Goal: Information Seeking & Learning: Learn about a topic

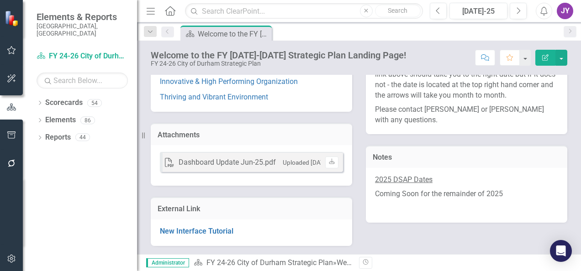
scroll to position [121, 0]
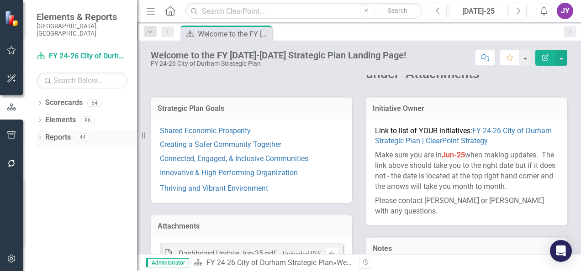
drag, startPoint x: 143, startPoint y: 135, endPoint x: 69, endPoint y: 134, distance: 73.1
click at [69, 134] on div "Elements & Reports City of [GEOGRAPHIC_DATA], [GEOGRAPHIC_DATA] Scorecard FY 24…" at bounding box center [68, 135] width 137 height 271
click at [149, 16] on button "Menu" at bounding box center [151, 11] width 12 height 16
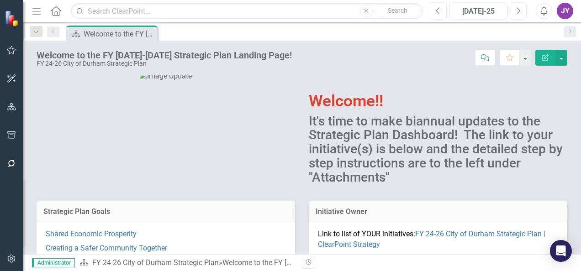
scroll to position [0, 0]
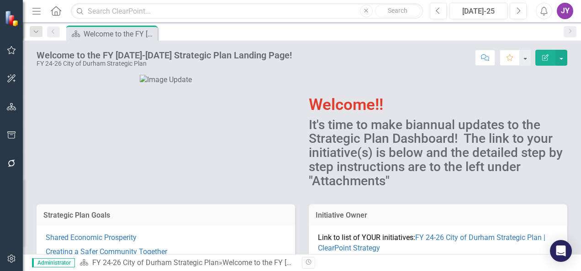
click at [38, 15] on icon "Menu" at bounding box center [37, 11] width 12 height 10
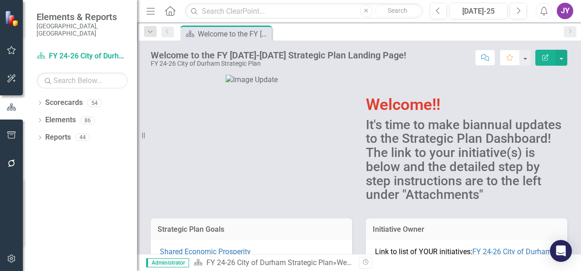
click at [41, 13] on span "Elements & Reports" at bounding box center [82, 16] width 91 height 11
click at [146, 10] on icon "Menu" at bounding box center [151, 11] width 12 height 10
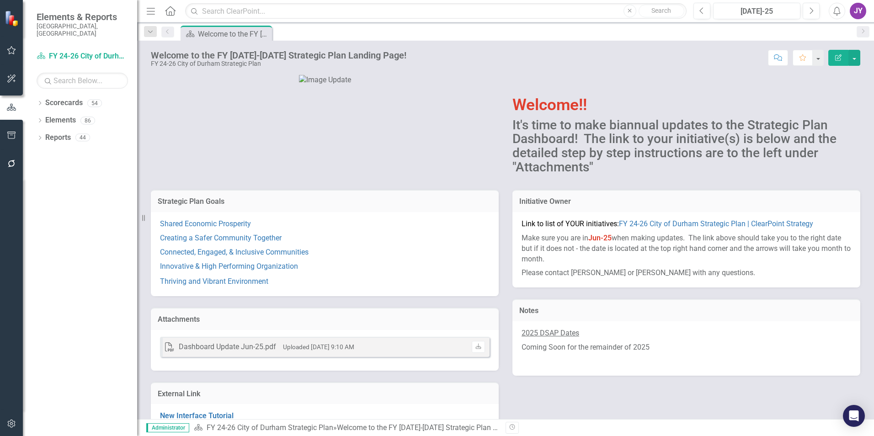
click at [497, 81] on div at bounding box center [324, 83] width 361 height 38
click at [42, 101] on icon "Dropdown" at bounding box center [40, 103] width 6 height 5
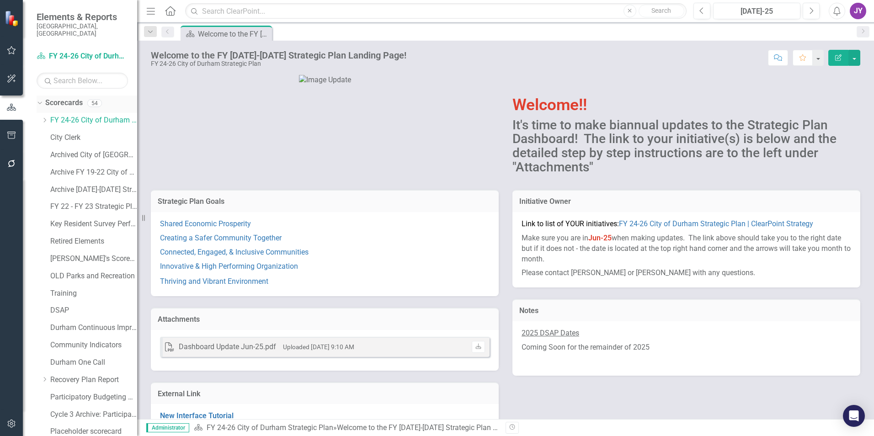
click at [42, 100] on div "Dropdown" at bounding box center [38, 103] width 8 height 6
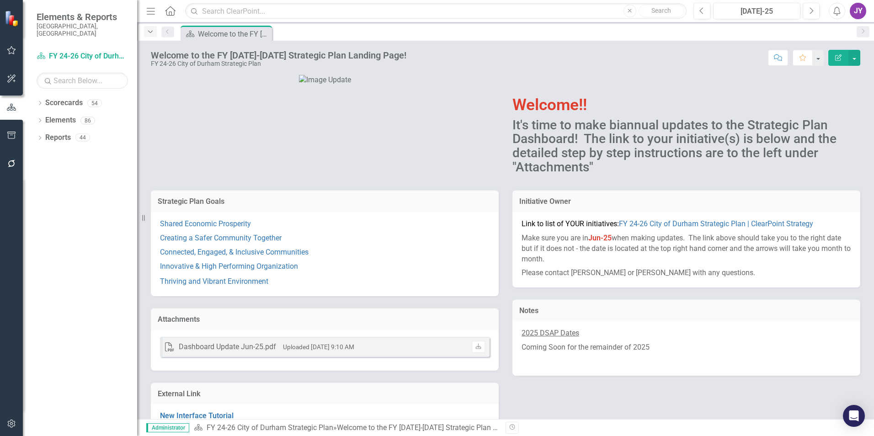
click at [152, 33] on icon "Dropdown" at bounding box center [150, 32] width 8 height 6
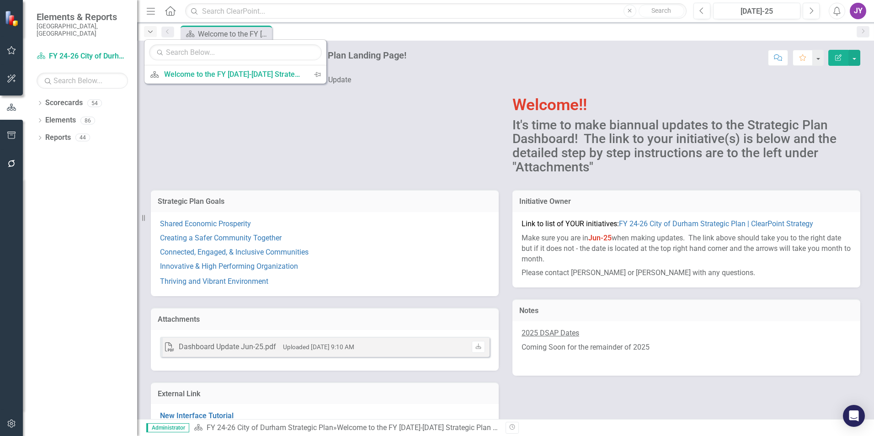
click at [151, 33] on icon "Dropdown" at bounding box center [150, 32] width 8 height 6
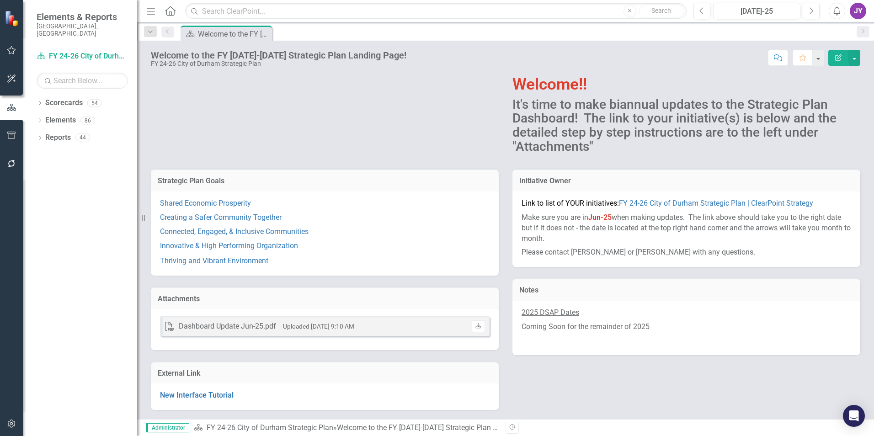
scroll to position [52, 0]
click at [271, 271] on div "Dashboard Update Jun-25.pdf" at bounding box center [227, 326] width 97 height 11
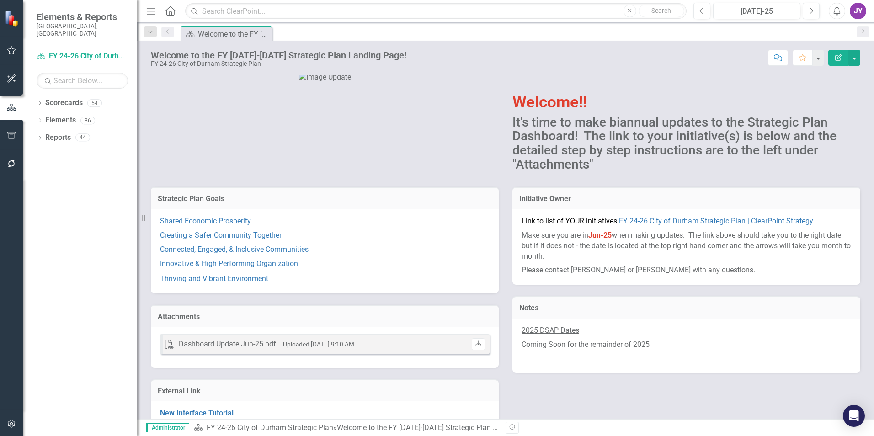
scroll to position [0, 0]
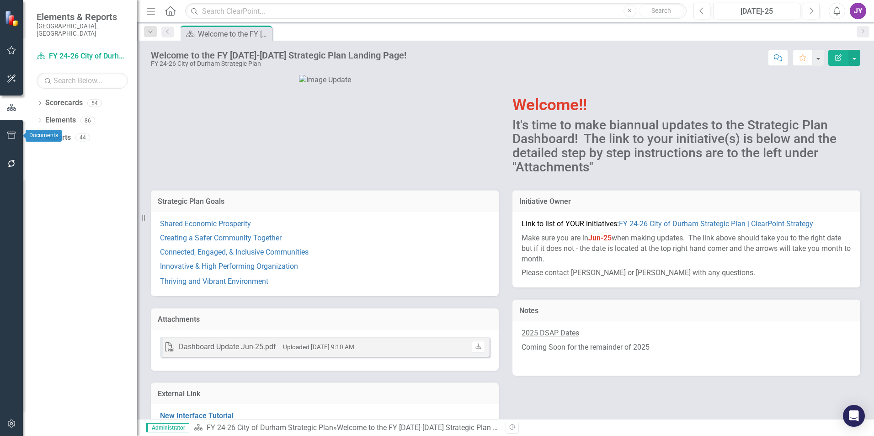
click at [11, 129] on button "button" at bounding box center [11, 135] width 21 height 19
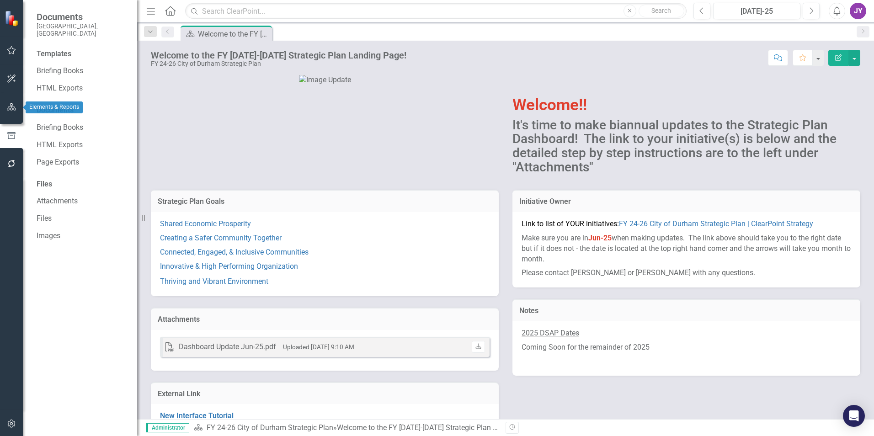
click at [10, 116] on button "button" at bounding box center [11, 107] width 21 height 19
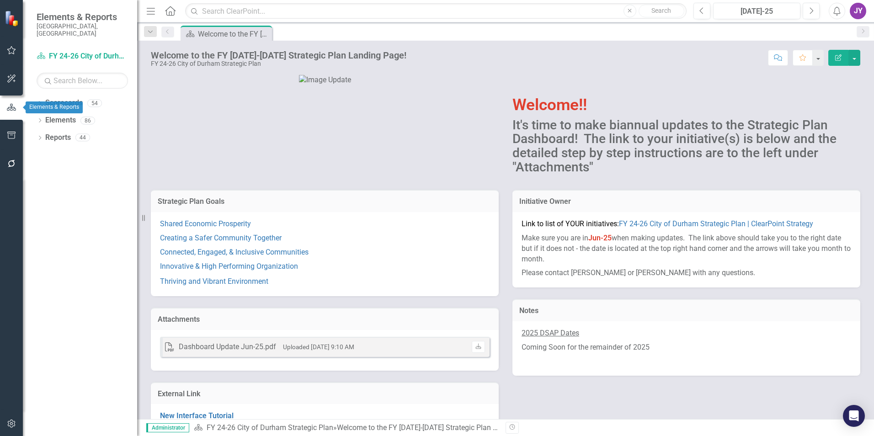
click at [299, 85] on img at bounding box center [325, 80] width 52 height 11
click at [40, 136] on icon "Dropdown" at bounding box center [40, 138] width 6 height 5
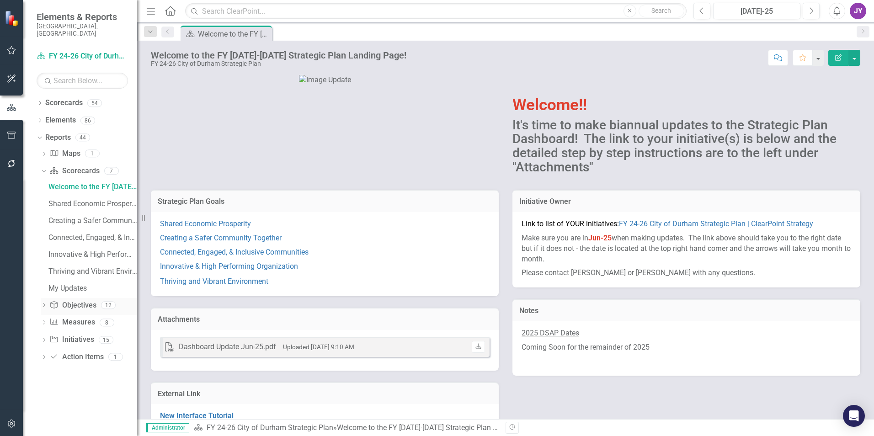
click at [81, 271] on link "Objective Objectives" at bounding box center [72, 305] width 47 height 11
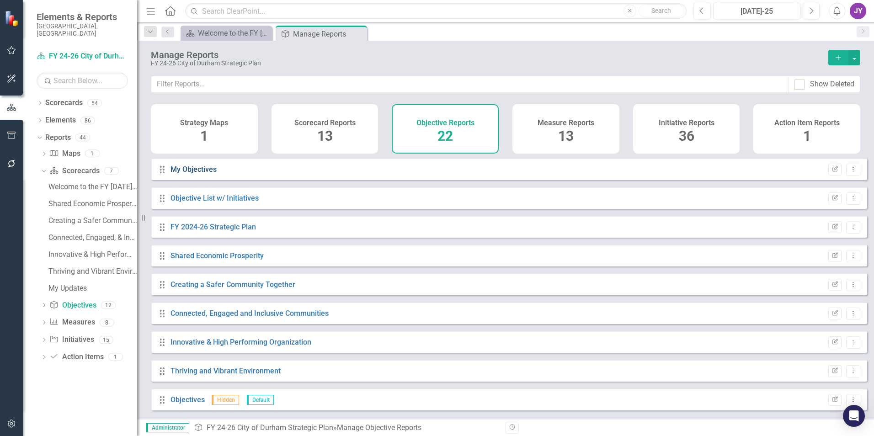
click at [199, 174] on link "My Objectives" at bounding box center [193, 169] width 46 height 9
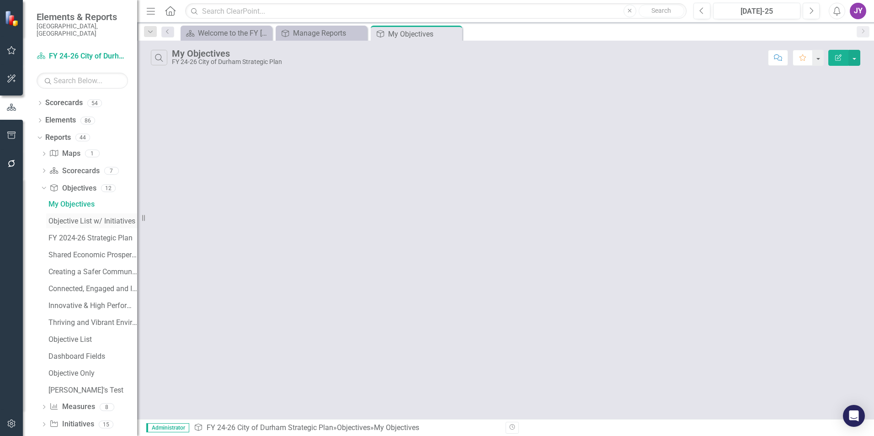
click at [68, 213] on link "Objective List w/ Initiatives" at bounding box center [91, 220] width 91 height 15
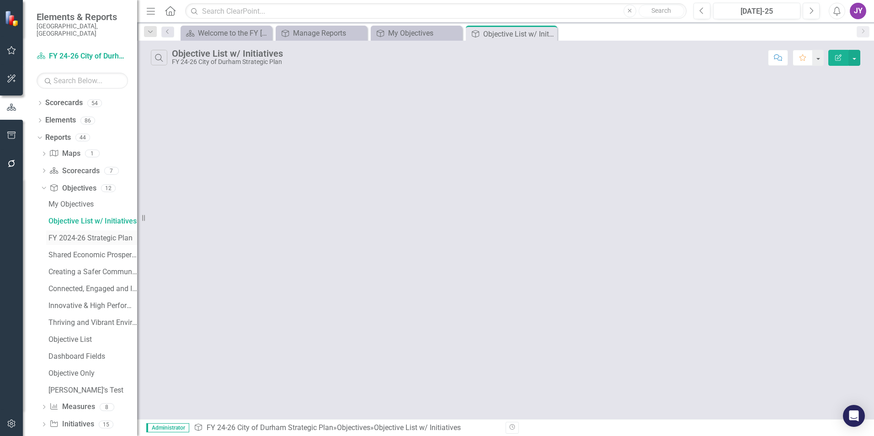
click at [71, 234] on div "FY 2024-26 Strategic Plan" at bounding box center [92, 238] width 89 height 8
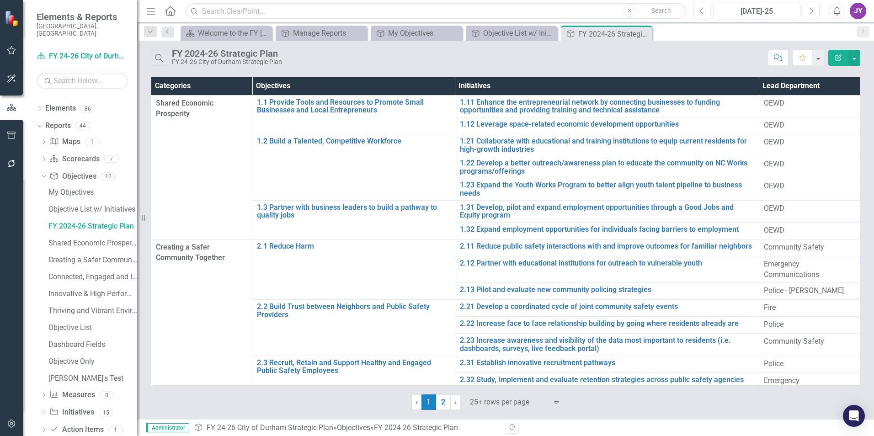
scroll to position [22, 0]
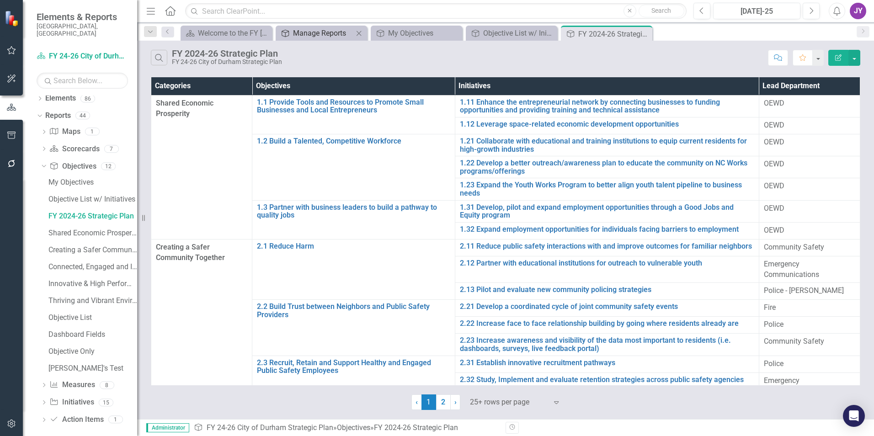
click at [335, 36] on div "Manage Reports" at bounding box center [323, 32] width 60 height 11
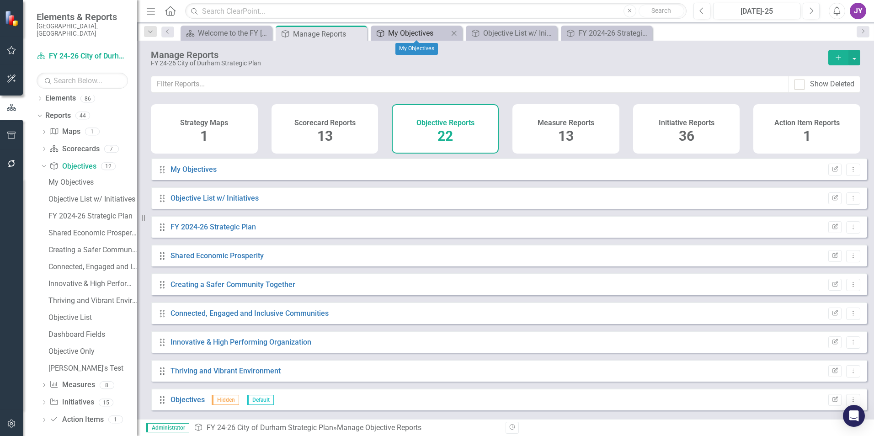
click at [395, 36] on div "My Objectives" at bounding box center [418, 32] width 60 height 11
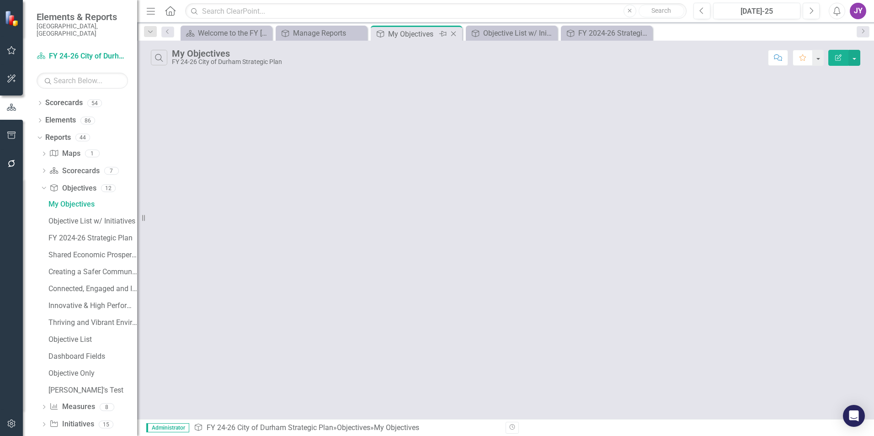
click at [452, 34] on icon "Close" at bounding box center [453, 33] width 9 height 7
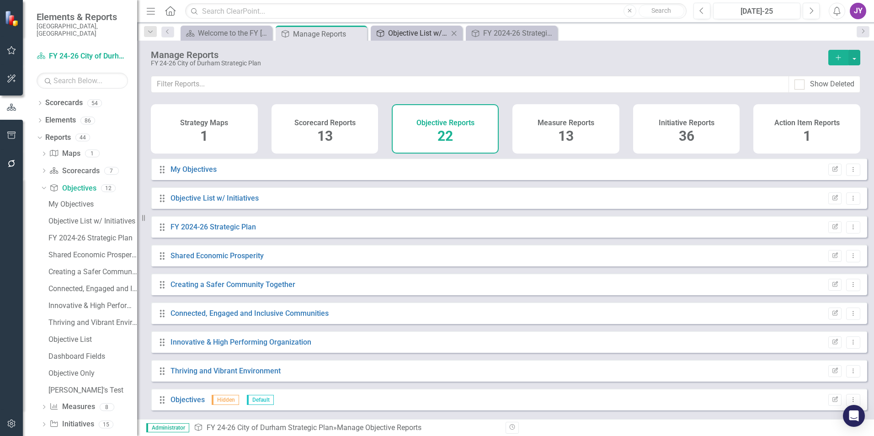
click at [413, 31] on div "Objective List w/ Initiatives" at bounding box center [418, 32] width 60 height 11
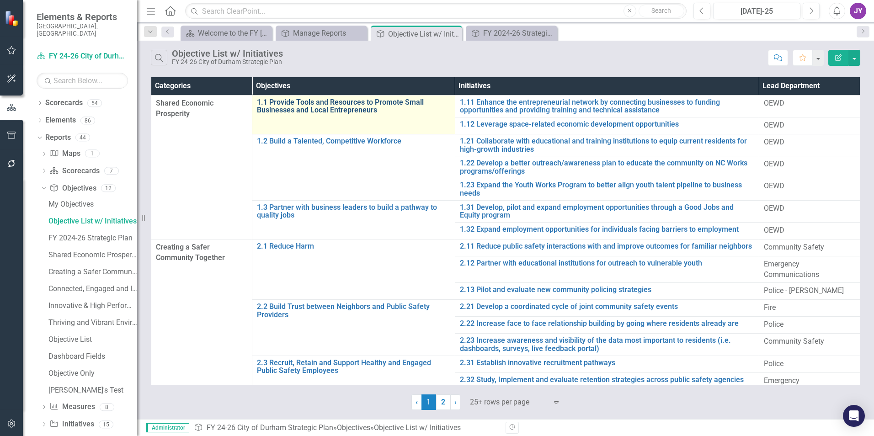
click at [332, 102] on link "1.1 Provide Tools and Resources to Promote Small Businesses and Local Entrepren…" at bounding box center [353, 106] width 193 height 16
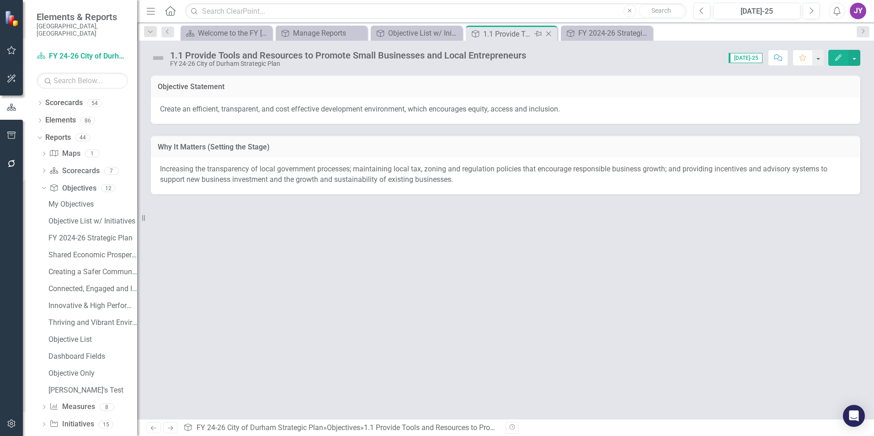
click at [550, 37] on icon "Close" at bounding box center [548, 33] width 9 height 7
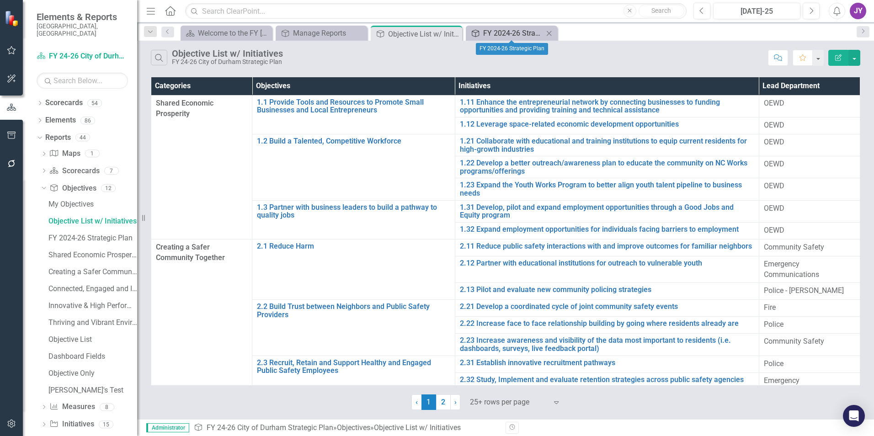
click at [511, 32] on div "FY 2024-26 Strategic Plan" at bounding box center [513, 32] width 60 height 11
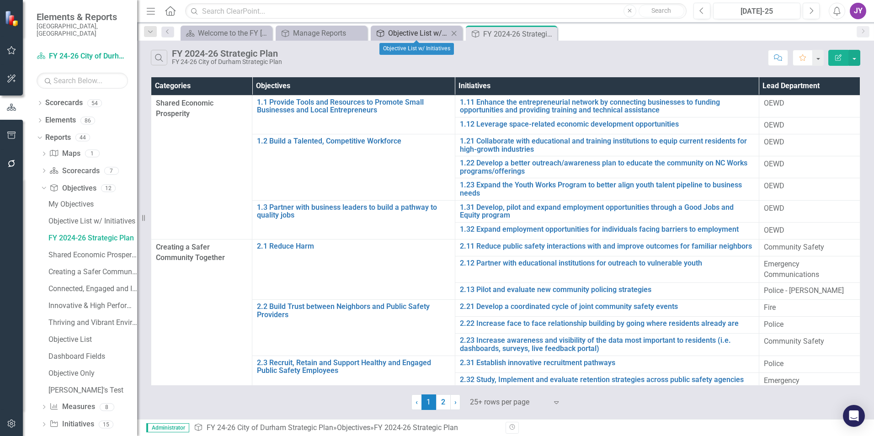
click at [431, 35] on div "Objective List w/ Initiatives" at bounding box center [418, 32] width 60 height 11
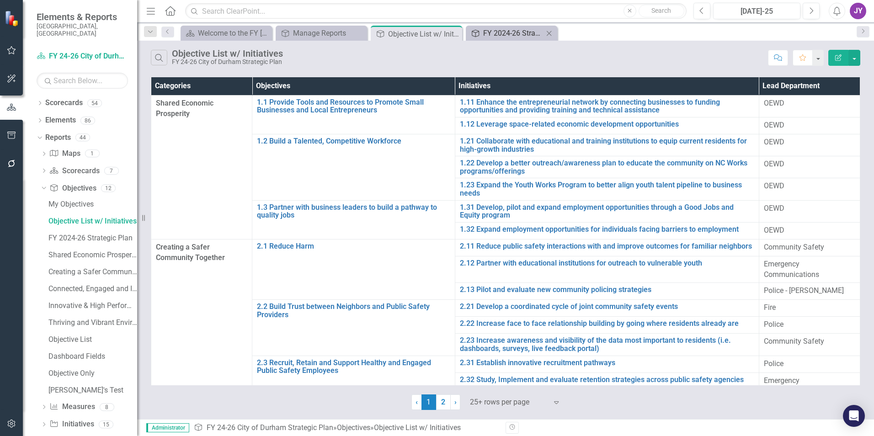
click at [491, 32] on div "FY 2024-26 Strategic Plan" at bounding box center [513, 32] width 60 height 11
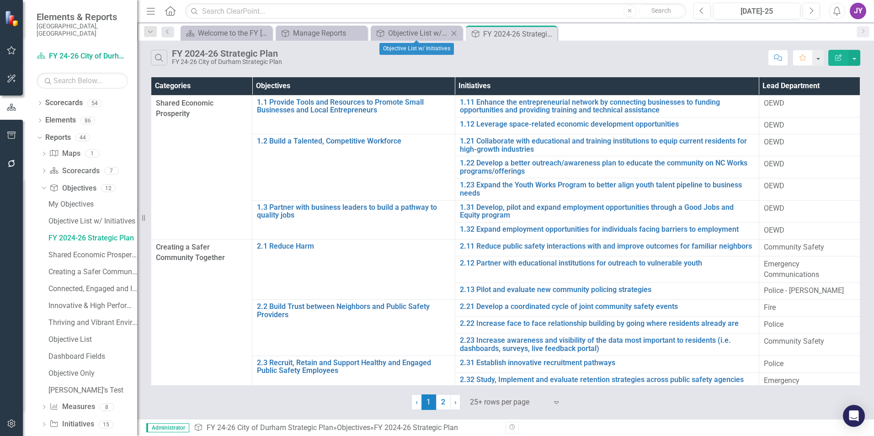
click at [452, 31] on icon at bounding box center [453, 33] width 5 height 5
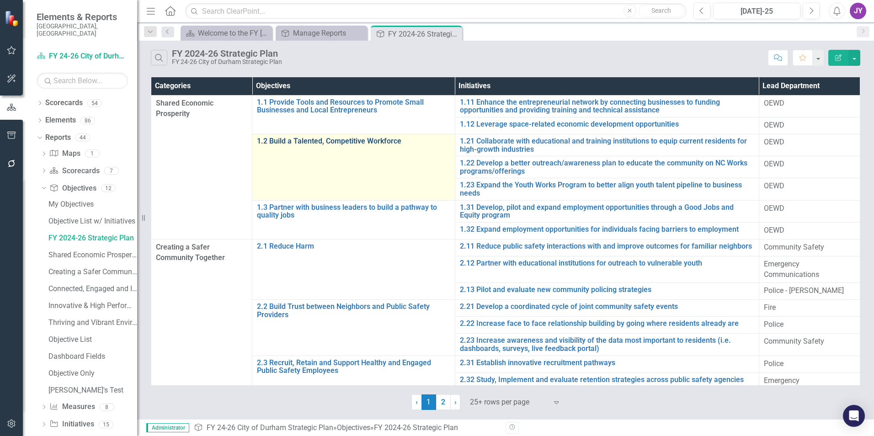
click at [380, 141] on link "1.2 Build a Talented, Competitive Workforce" at bounding box center [353, 141] width 193 height 8
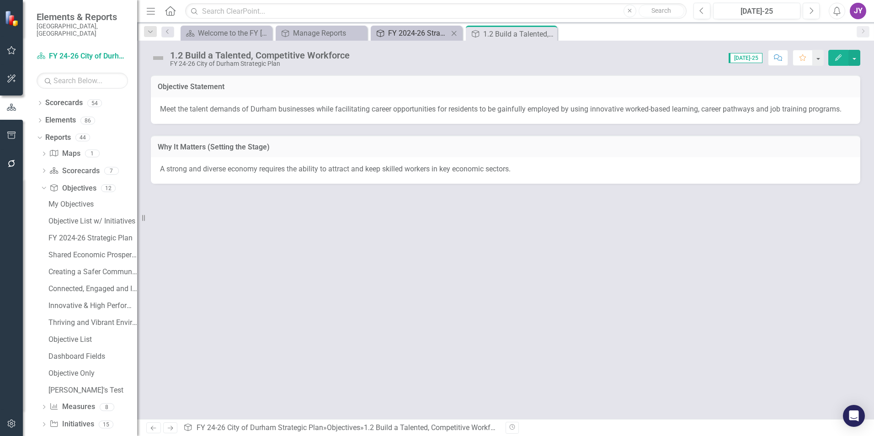
click at [441, 31] on div "FY 2024-26 Strategic Plan" at bounding box center [418, 32] width 60 height 11
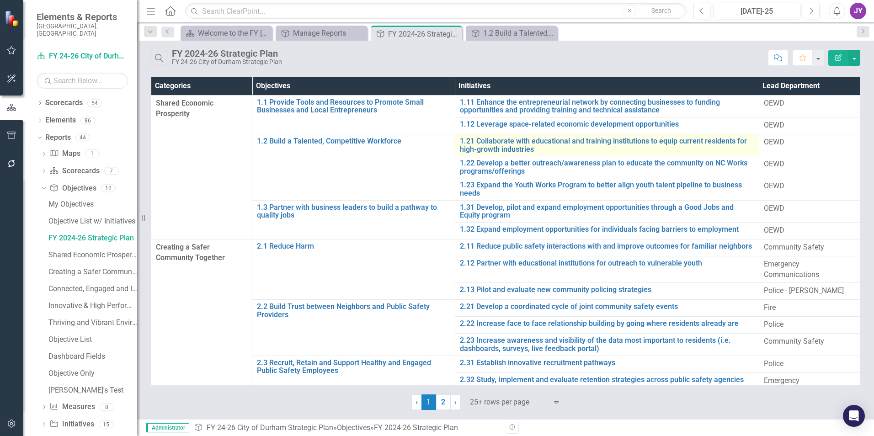
click at [488, 134] on td "1.21 Collaborate with educational and training institutions to equip current re…" at bounding box center [607, 145] width 304 height 22
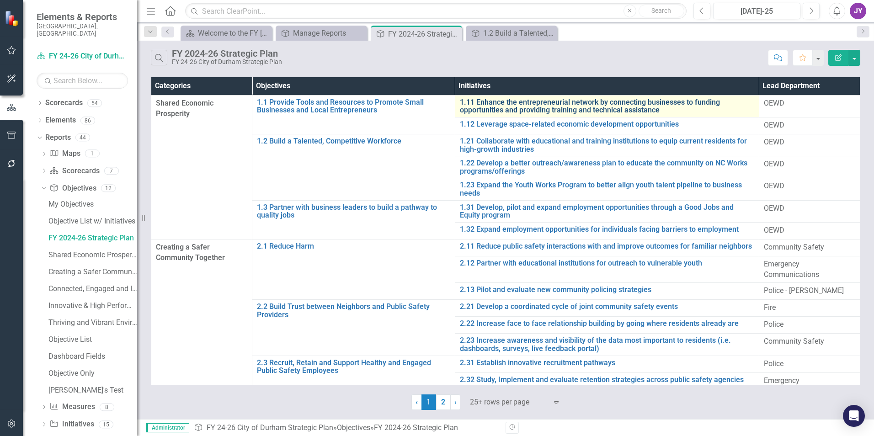
click at [490, 111] on link "1.11 Enhance the entrepreneurial network by connecting businesses to funding op…" at bounding box center [607, 106] width 294 height 16
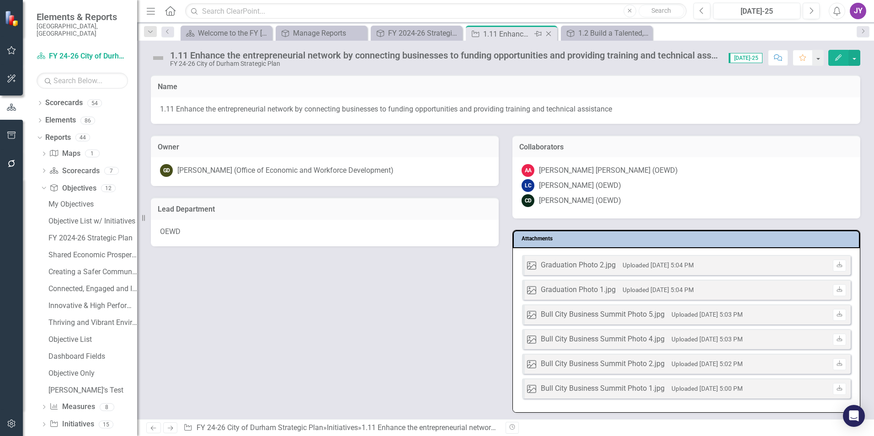
click at [550, 35] on icon "Close" at bounding box center [548, 33] width 9 height 7
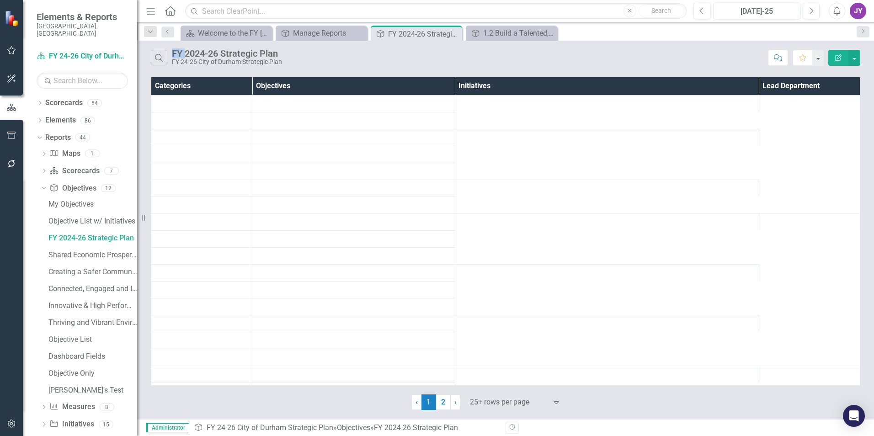
click at [0, 0] on icon "Close" at bounding box center [0, 0] width 0 height 0
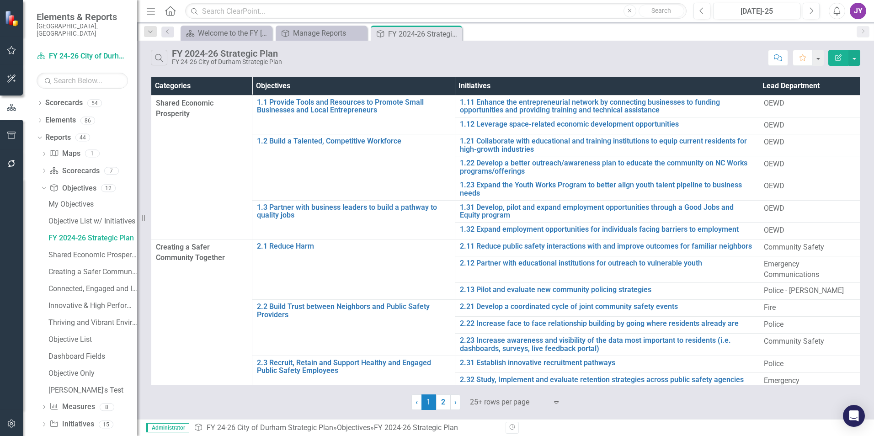
click at [532, 48] on div "Search FY 2024-26 Strategic Plan FY 24-26 City of [GEOGRAPHIC_DATA] Strategic P…" at bounding box center [505, 56] width 737 height 30
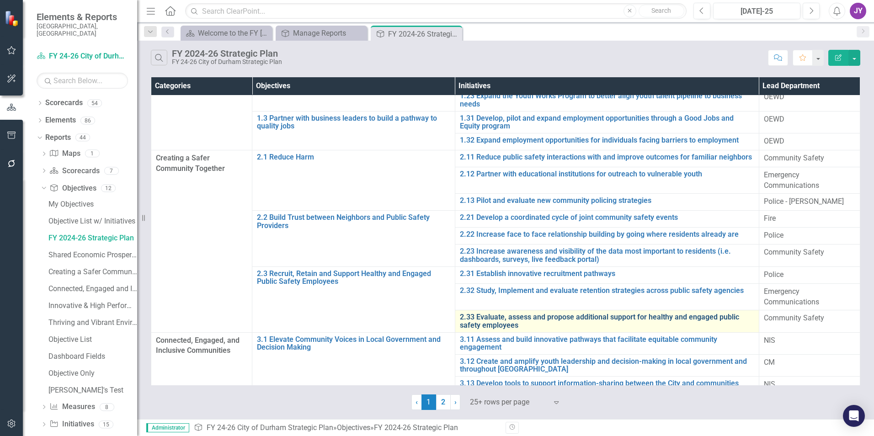
scroll to position [204, 0]
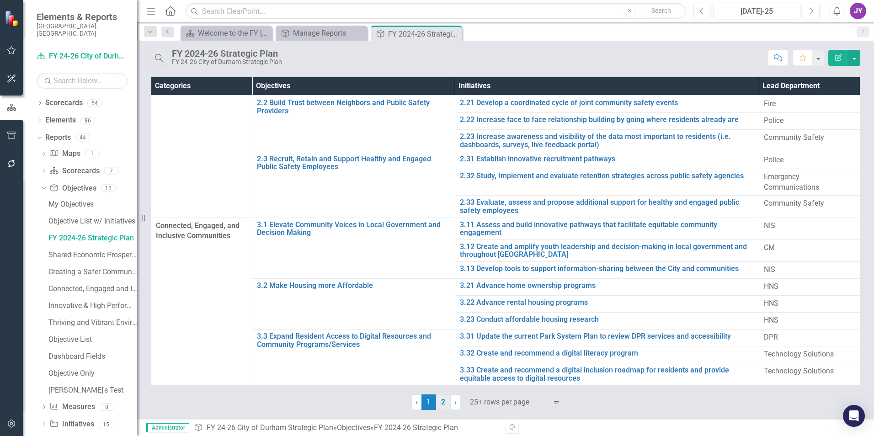
click at [445, 271] on link "2" at bounding box center [443, 402] width 15 height 16
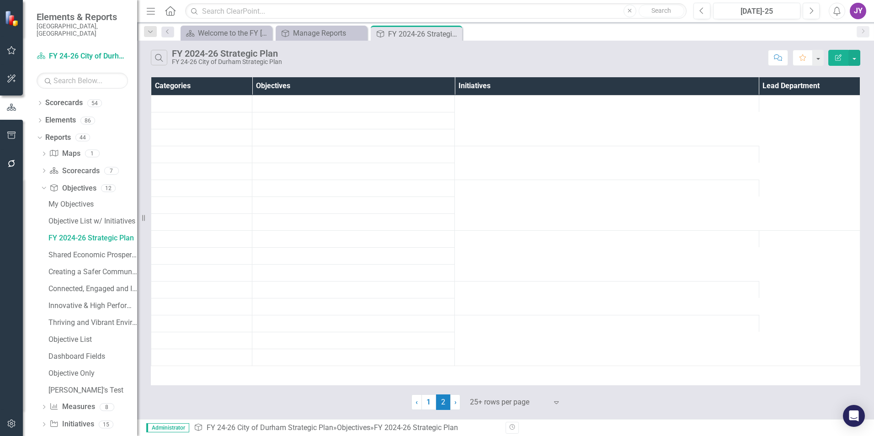
scroll to position [0, 0]
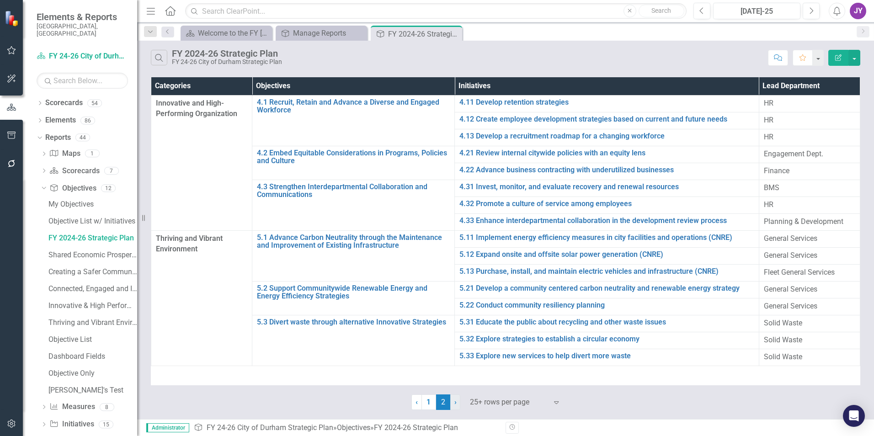
click at [458, 271] on link "› Next" at bounding box center [455, 402] width 10 height 16
click at [420, 271] on link "‹ Previous" at bounding box center [416, 402] width 11 height 16
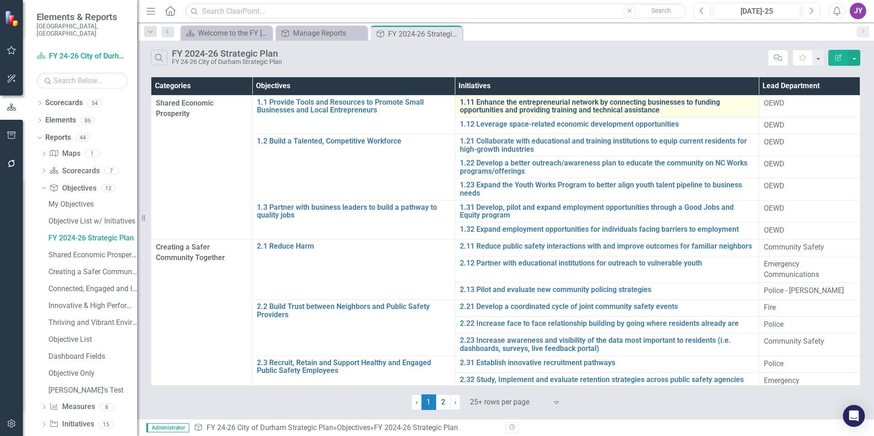
click at [564, 109] on link "1.11 Enhance the entrepreneurial network by connecting businesses to funding op…" at bounding box center [607, 106] width 294 height 16
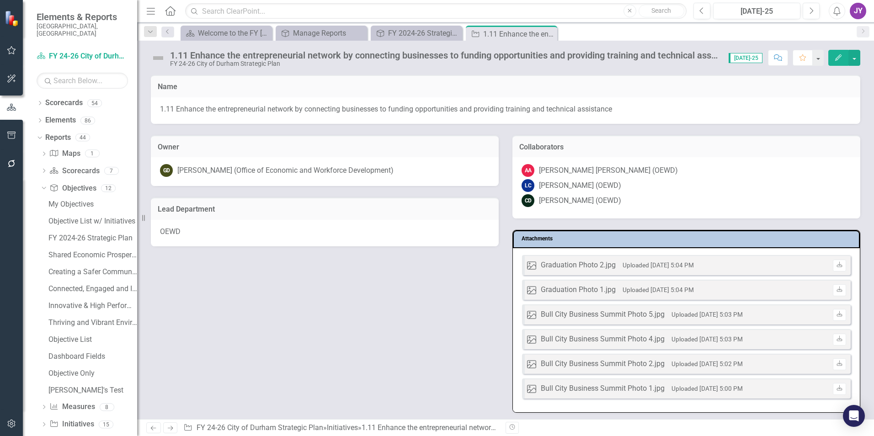
click at [581, 265] on div "Graduation Photo 2.jpg" at bounding box center [578, 265] width 75 height 11
click at [406, 37] on div "FY 2024-26 Strategic Plan" at bounding box center [418, 32] width 60 height 11
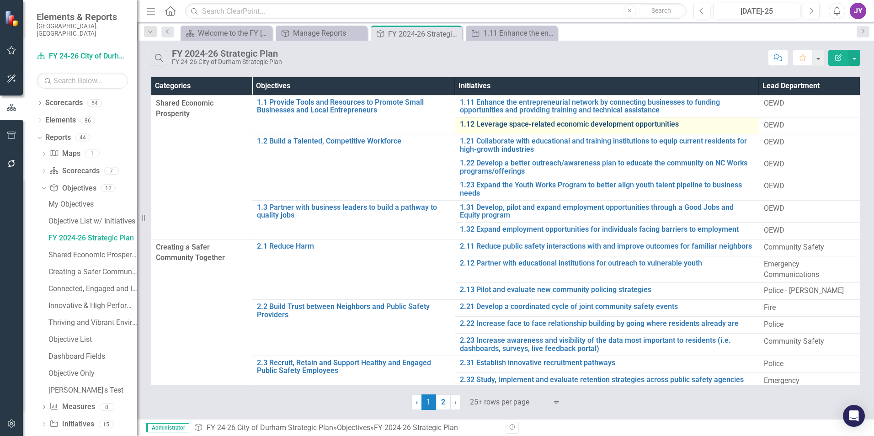
click at [484, 126] on link "1.12 Leverage space-related economic development opportunities" at bounding box center [607, 124] width 294 height 8
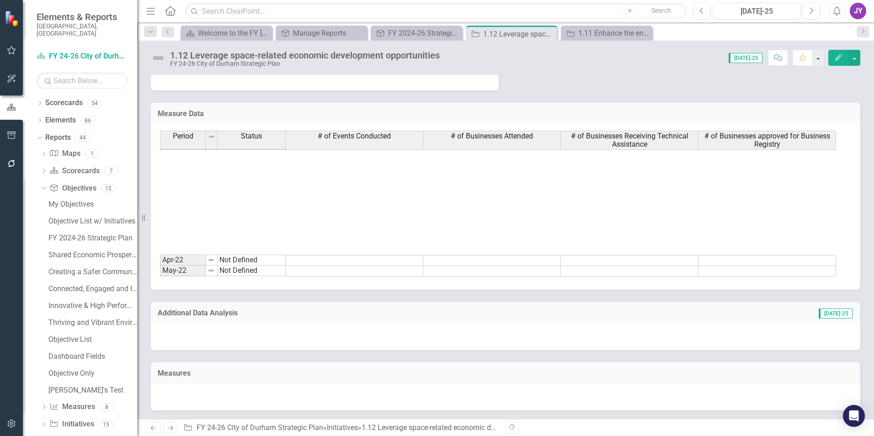
scroll to position [183, 0]
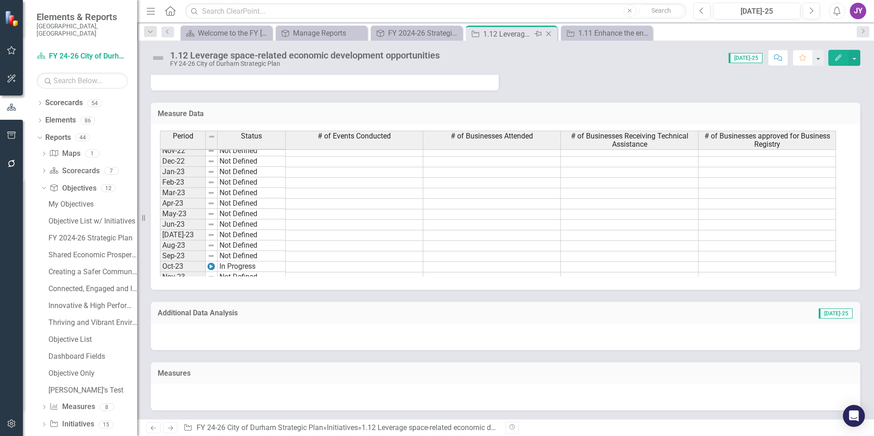
click at [551, 34] on icon "Close" at bounding box center [548, 33] width 9 height 7
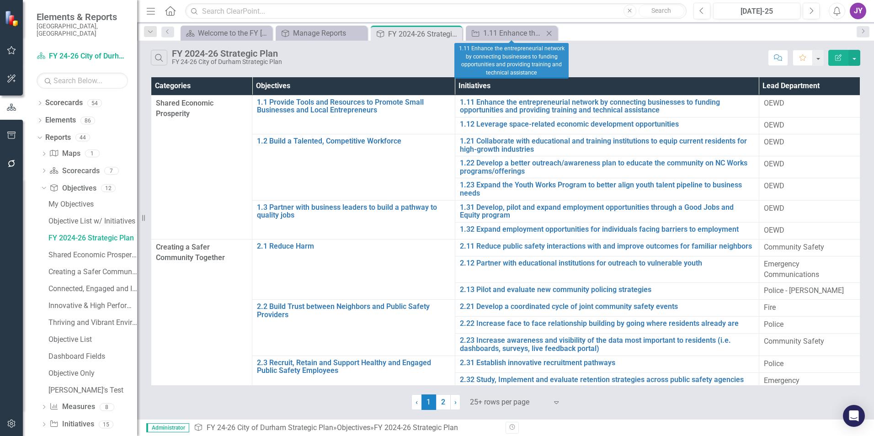
click at [551, 35] on icon at bounding box center [549, 33] width 5 height 5
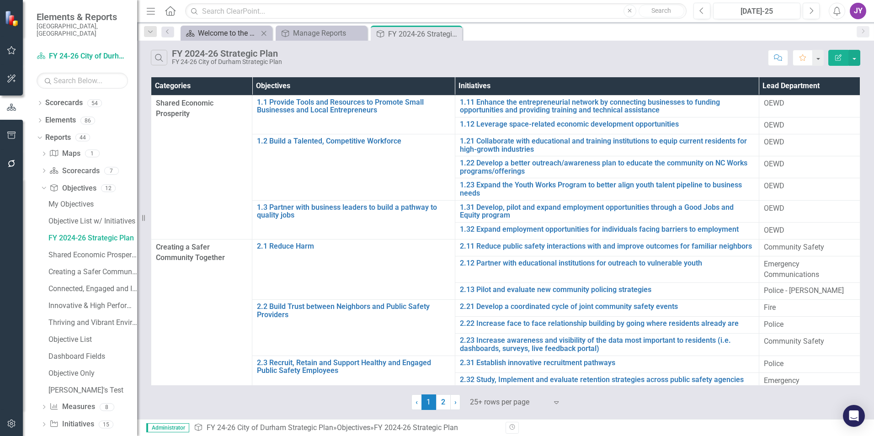
click at [213, 37] on div "Welcome to the FY [DATE]-[DATE] Strategic Plan Landing Page!" at bounding box center [228, 32] width 60 height 11
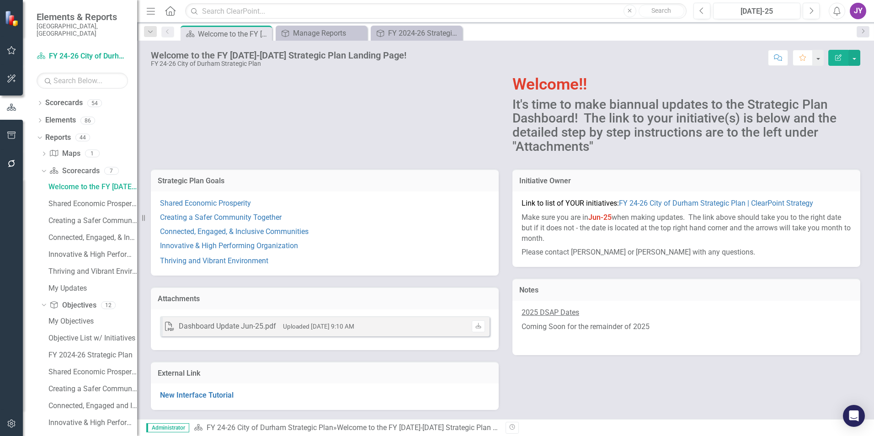
scroll to position [52, 0]
click at [68, 200] on div "Shared Economic Prosperity" at bounding box center [92, 204] width 89 height 8
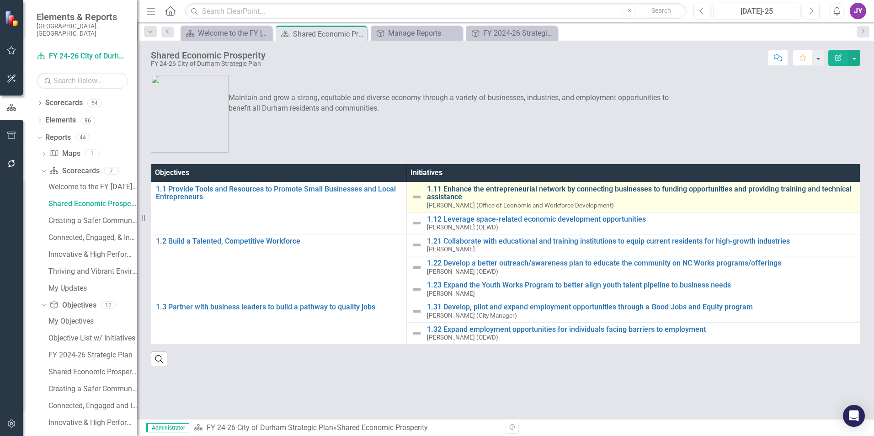
click at [453, 193] on link "1.11 Enhance the entrepreneurial network by connecting businesses to funding op…" at bounding box center [641, 193] width 428 height 16
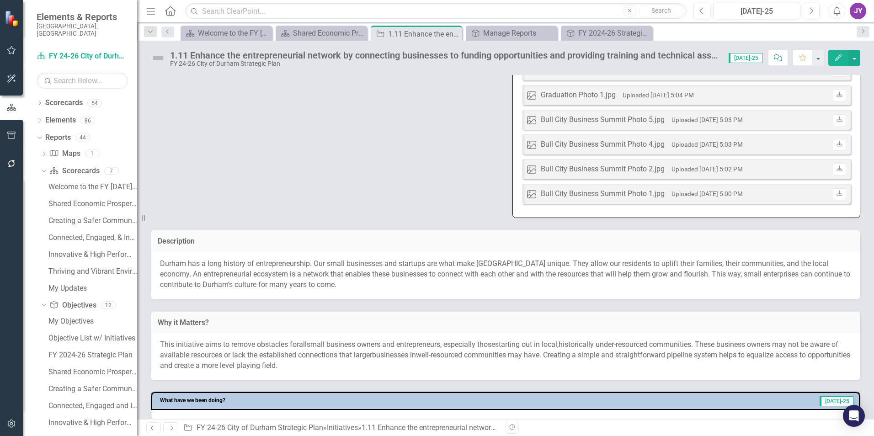
scroll to position [228, 0]
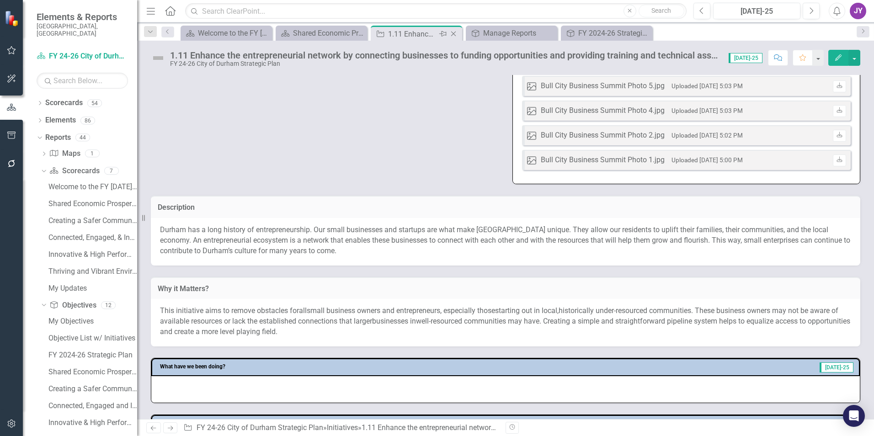
click at [455, 34] on icon "Close" at bounding box center [453, 33] width 9 height 7
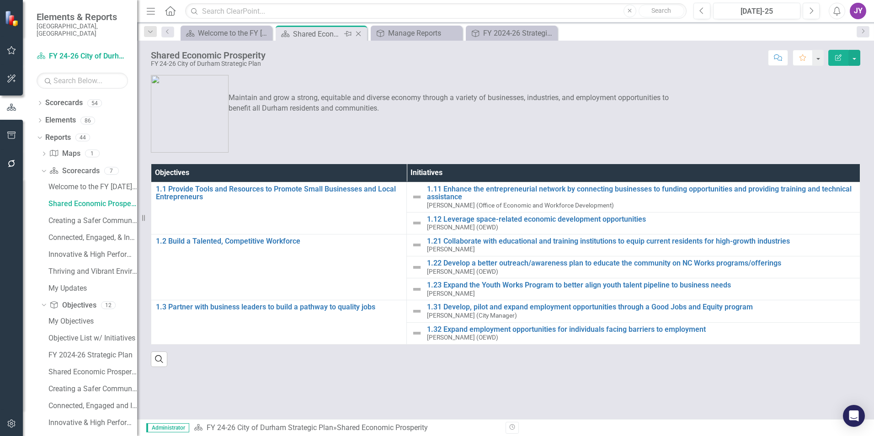
click at [362, 32] on icon "Close" at bounding box center [358, 33] width 9 height 7
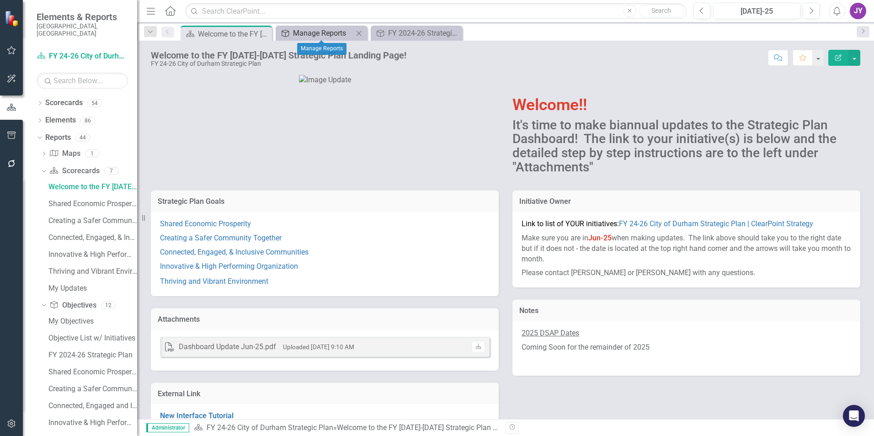
click at [326, 35] on div "Manage Reports" at bounding box center [323, 32] width 60 height 11
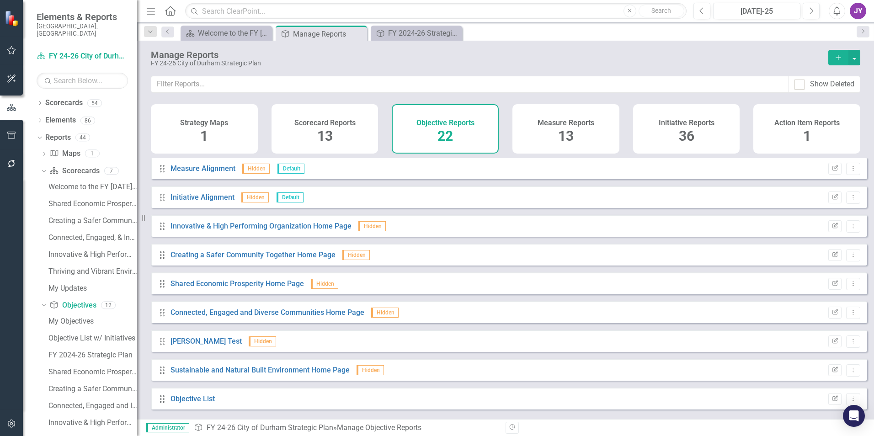
scroll to position [379, 0]
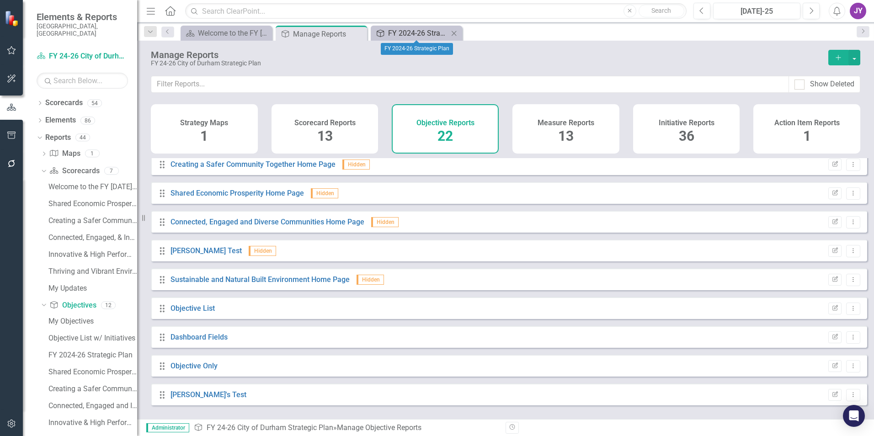
click at [391, 30] on div "FY 2024-26 Strategic Plan" at bounding box center [418, 32] width 60 height 11
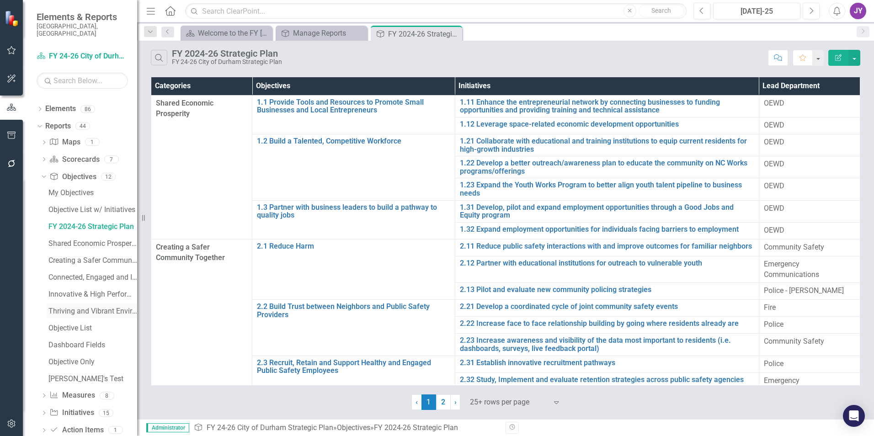
scroll to position [22, 0]
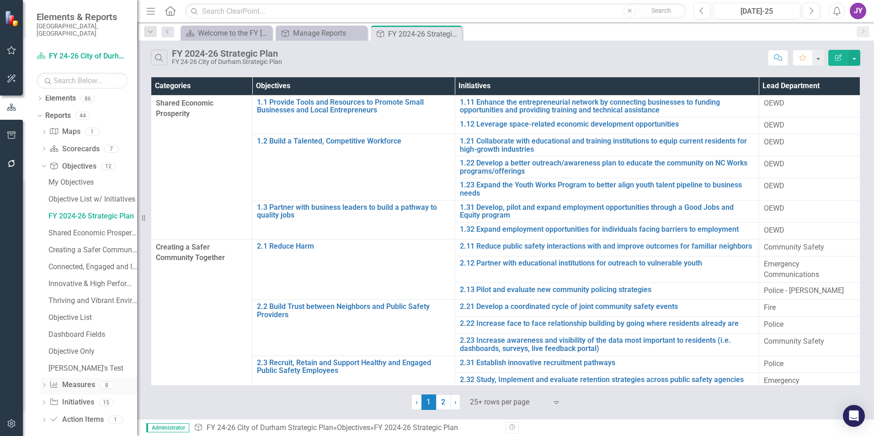
click at [41, 271] on icon "Dropdown" at bounding box center [44, 385] width 6 height 5
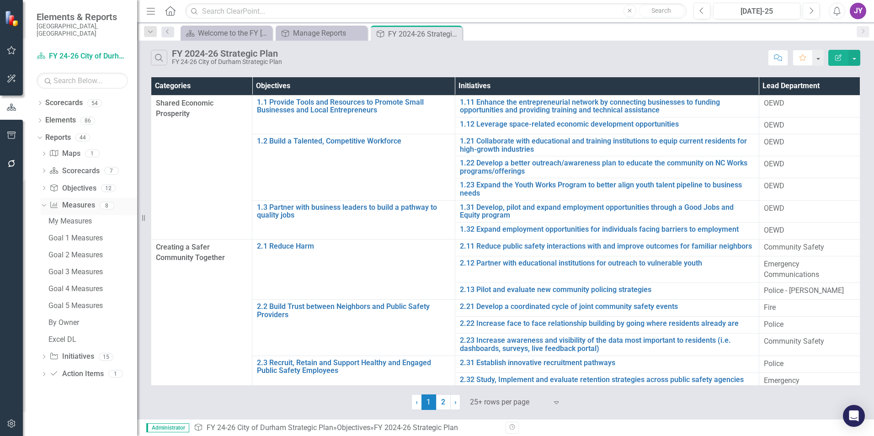
scroll to position [0, 0]
click at [46, 271] on icon "Dropdown" at bounding box center [44, 357] width 6 height 5
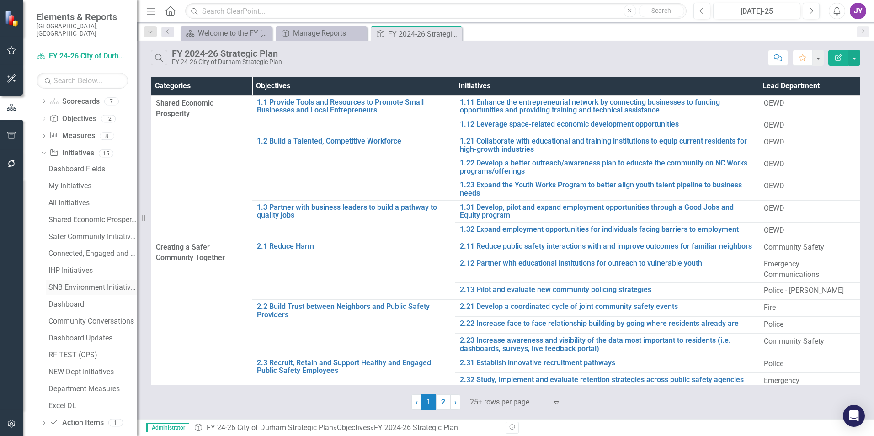
scroll to position [73, 0]
click at [44, 149] on icon at bounding box center [44, 150] width 4 height 2
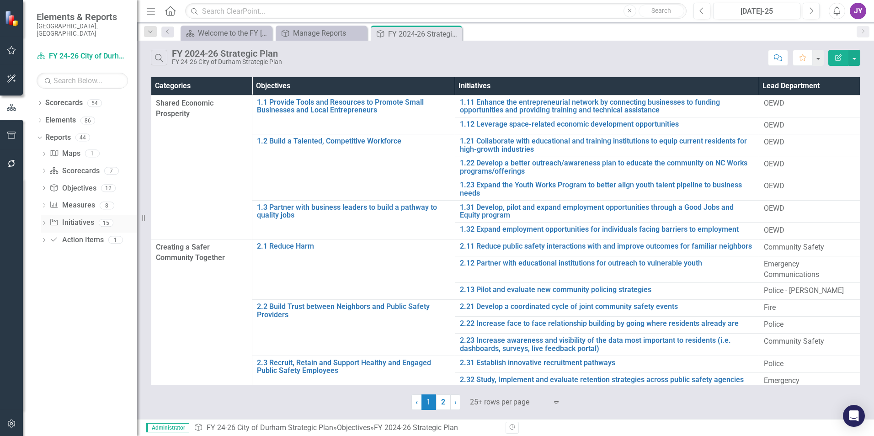
scroll to position [0, 0]
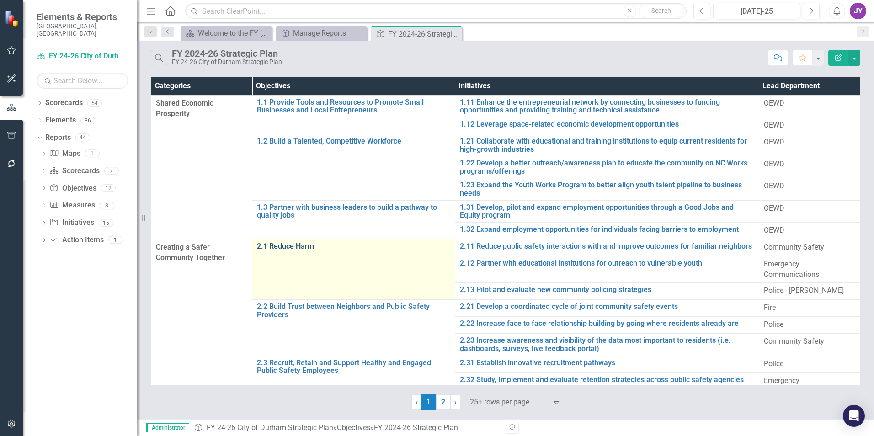
click at [297, 247] on link "2.1 Reduce Harm" at bounding box center [353, 246] width 193 height 8
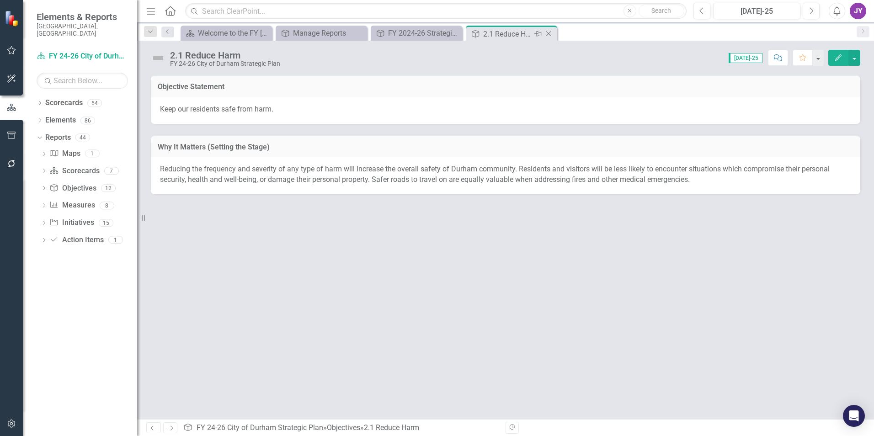
click at [552, 31] on icon "Close" at bounding box center [548, 33] width 9 height 7
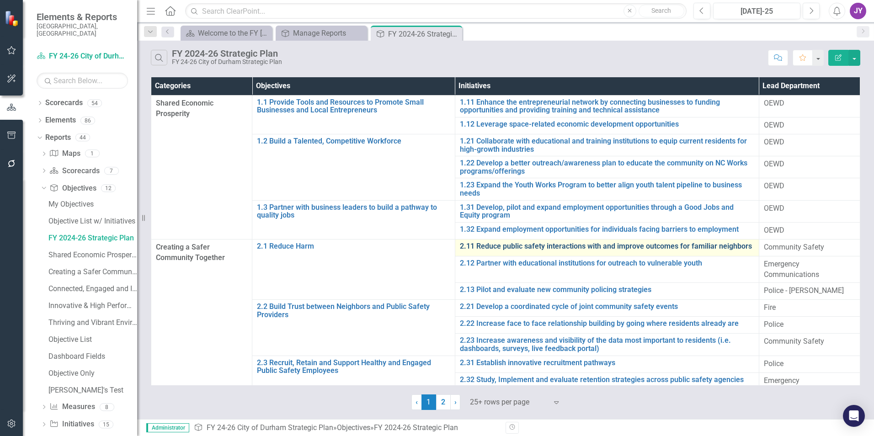
click at [479, 249] on link "2.11 Reduce public safety interactions with and improve outcomes for familiar n…" at bounding box center [607, 246] width 294 height 8
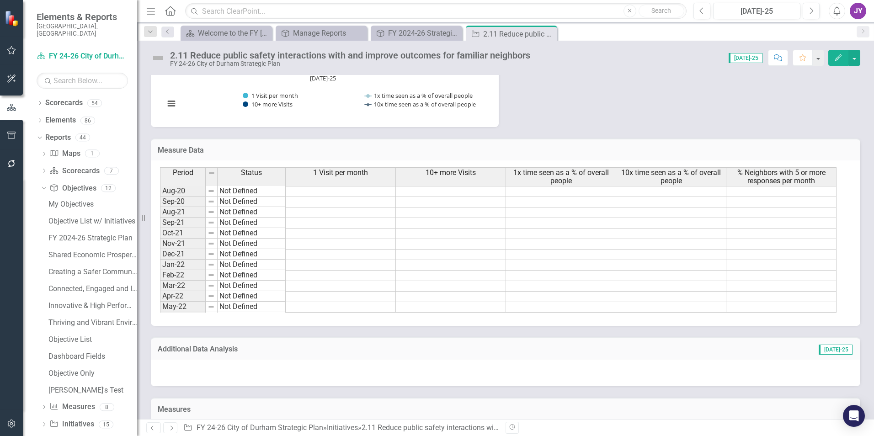
scroll to position [707, 0]
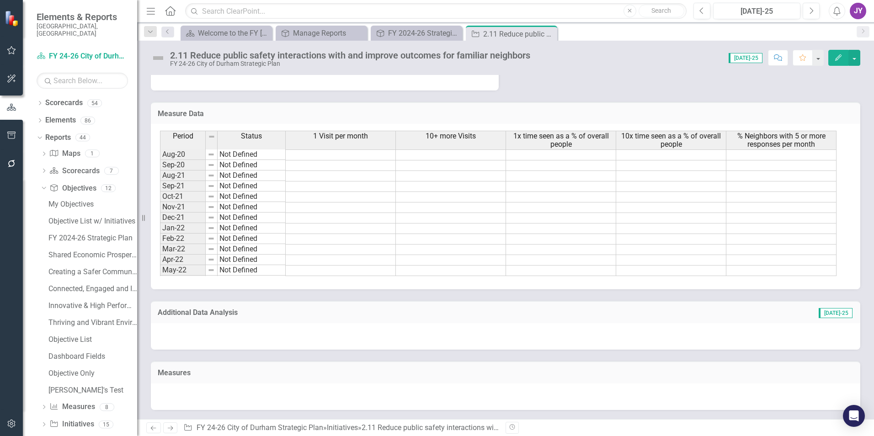
click at [0, 0] on icon "Close" at bounding box center [0, 0] width 0 height 0
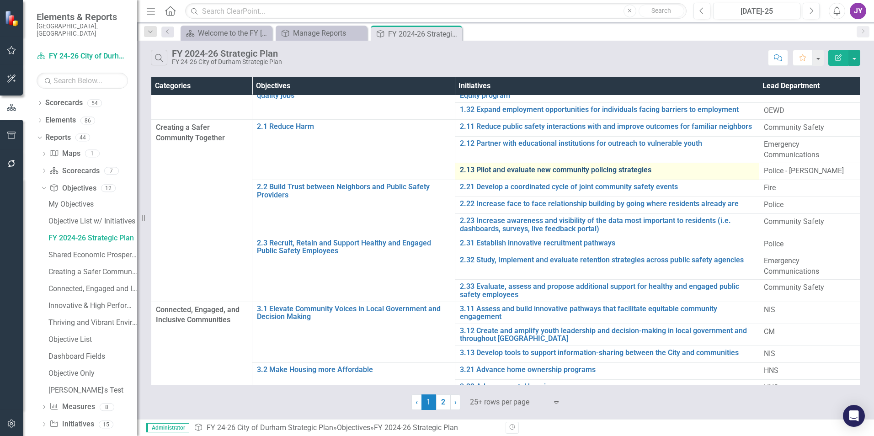
scroll to position [204, 0]
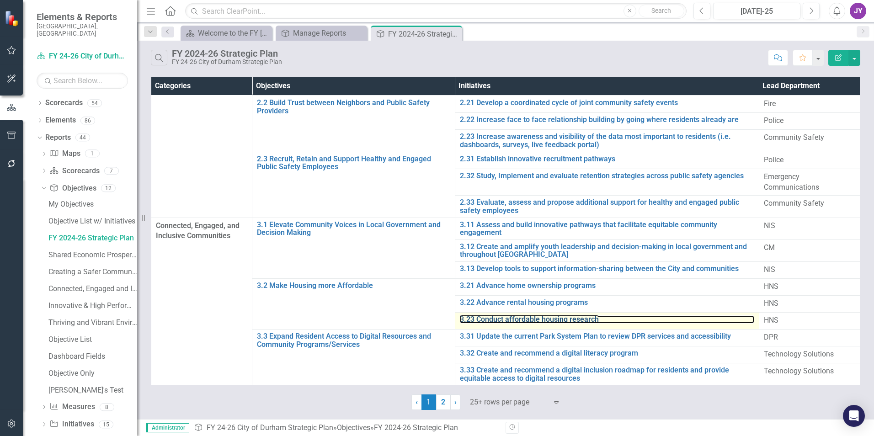
click at [505, 271] on div "3.23 Conduct affordable housing research Link Map View Link Map Edit Edit Initi…" at bounding box center [607, 320] width 294 height 11
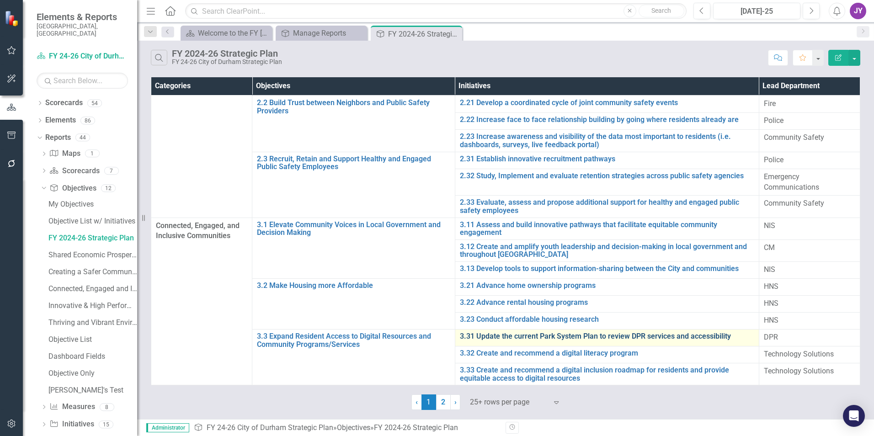
click at [529, 271] on link "3.31 Update the current Park System Plan to review DPR services and accessibili…" at bounding box center [607, 336] width 294 height 8
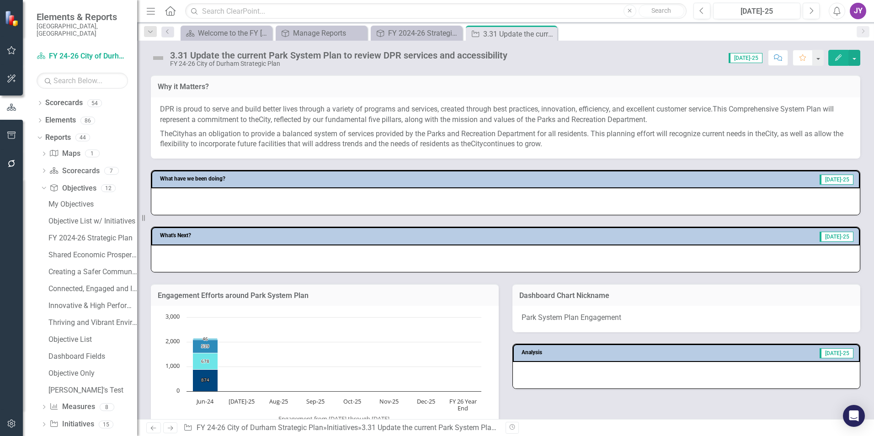
scroll to position [118, 0]
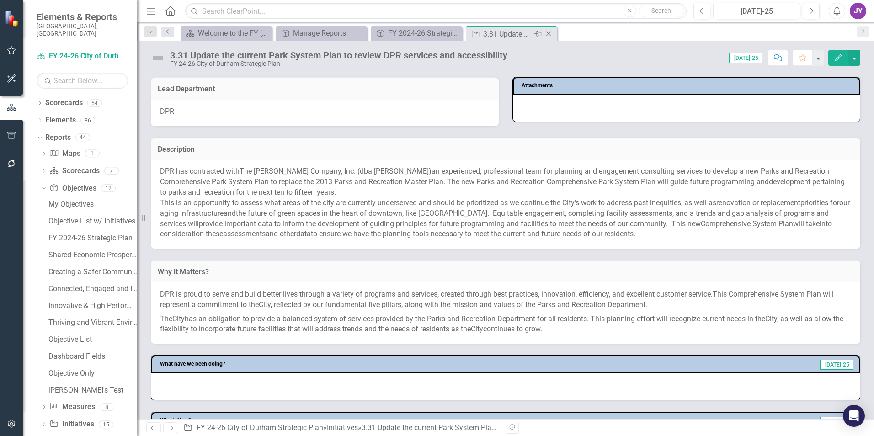
click at [552, 34] on icon "Close" at bounding box center [548, 33] width 9 height 7
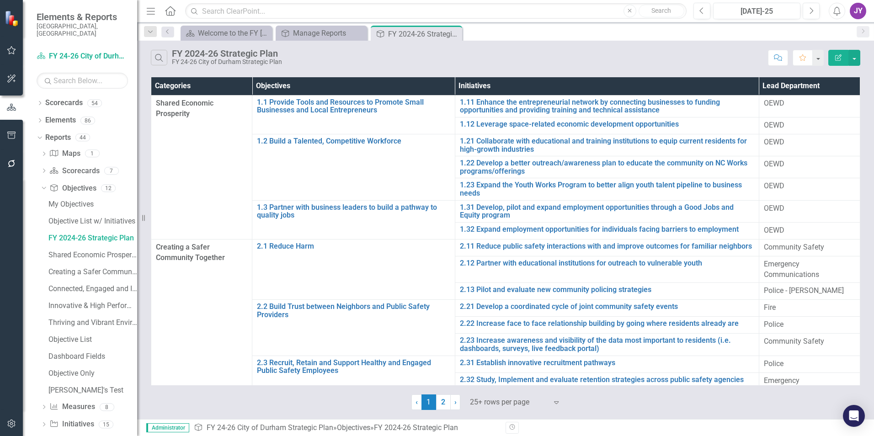
click at [512, 271] on div at bounding box center [509, 402] width 78 height 12
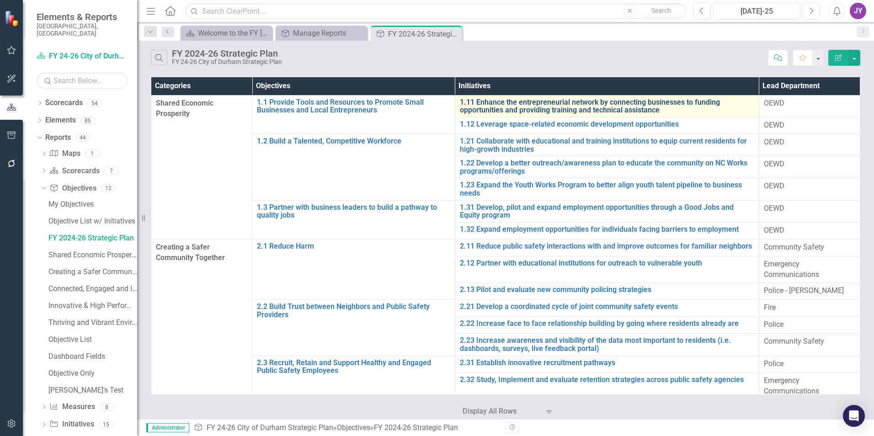
click at [502, 109] on link "1.11 Enhance the entrepreneurial network by connecting businesses to funding op…" at bounding box center [607, 106] width 294 height 16
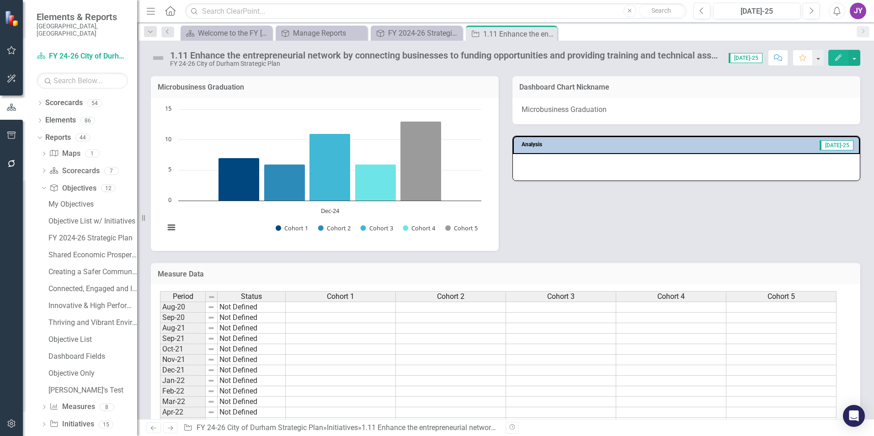
scroll to position [640, 0]
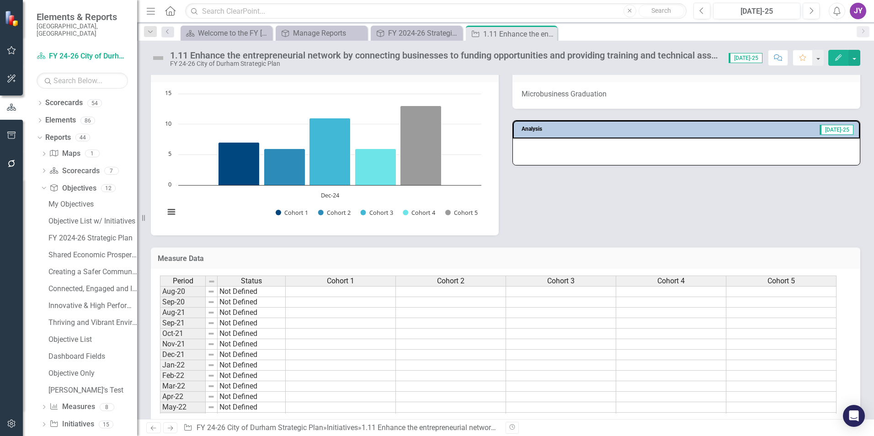
click at [581, 137] on div "Analysis [DATE]-25" at bounding box center [686, 130] width 347 height 18
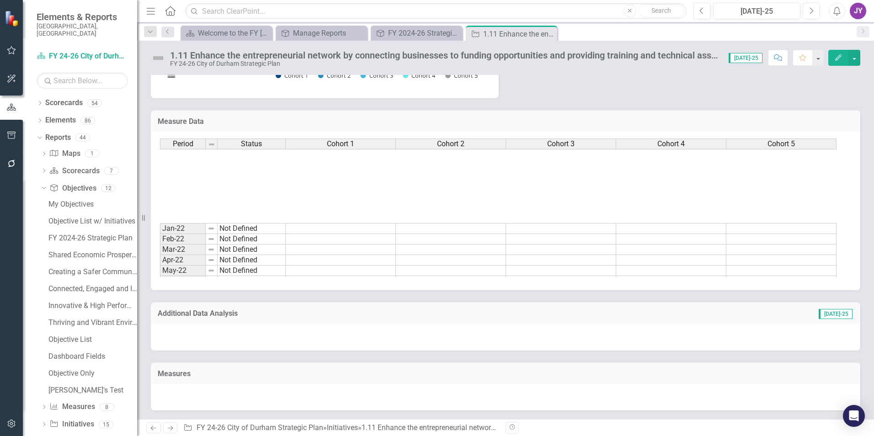
scroll to position [228, 0]
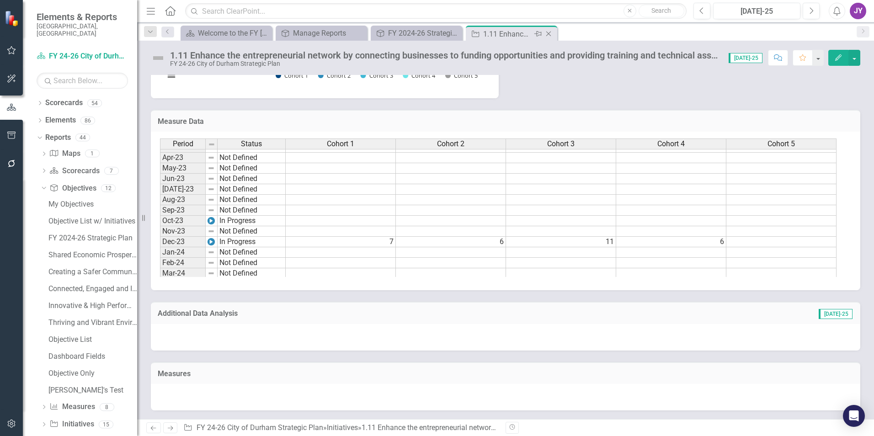
click at [551, 36] on icon "Close" at bounding box center [548, 33] width 9 height 7
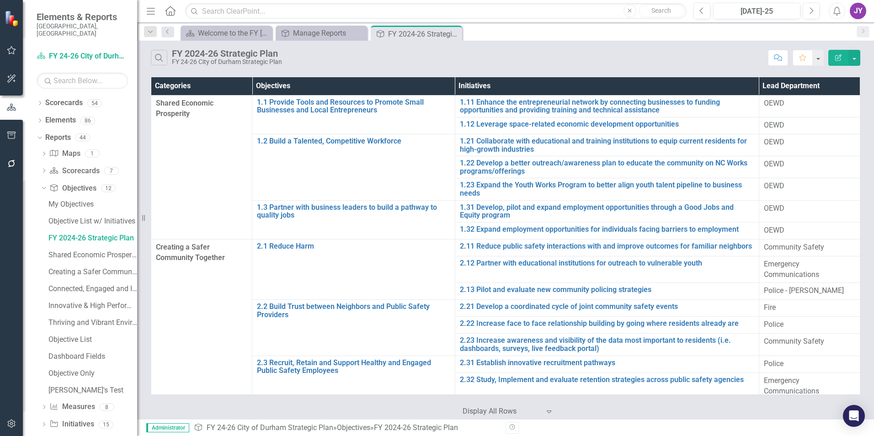
click at [149, 13] on icon "Menu" at bounding box center [151, 11] width 12 height 10
